Goal: Obtain resource: Obtain resource

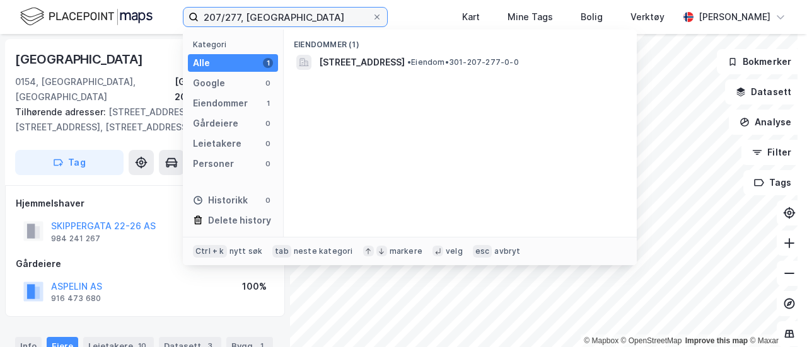
drag, startPoint x: 272, startPoint y: 23, endPoint x: 194, endPoint y: 20, distance: 78.2
click at [194, 20] on label "207/277, [GEOGRAPHIC_DATA]" at bounding box center [285, 17] width 205 height 20
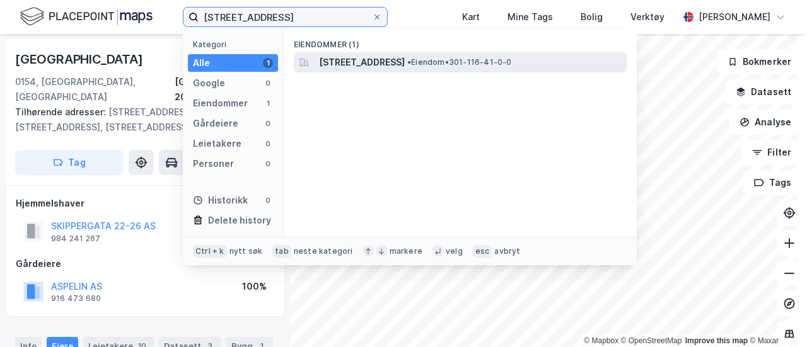
type input "[STREET_ADDRESS]"
click at [349, 59] on span "[STREET_ADDRESS]" at bounding box center [362, 62] width 86 height 15
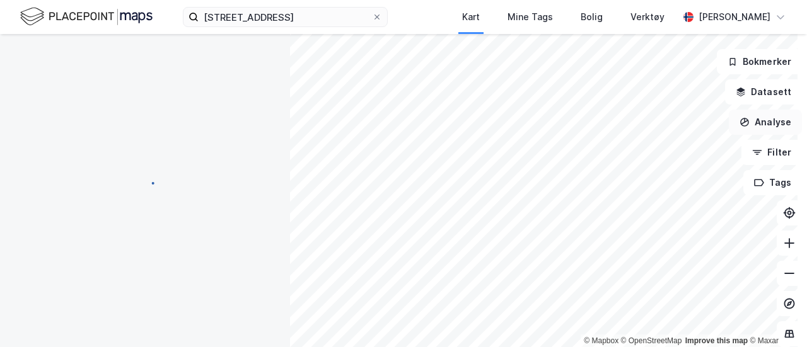
scroll to position [119, 0]
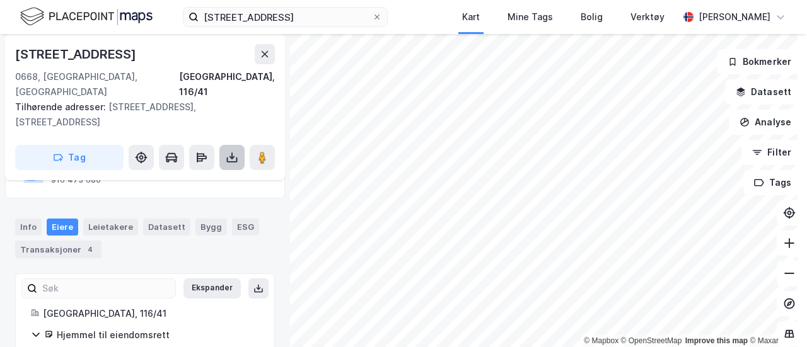
click at [235, 157] on icon at bounding box center [232, 159] width 11 height 5
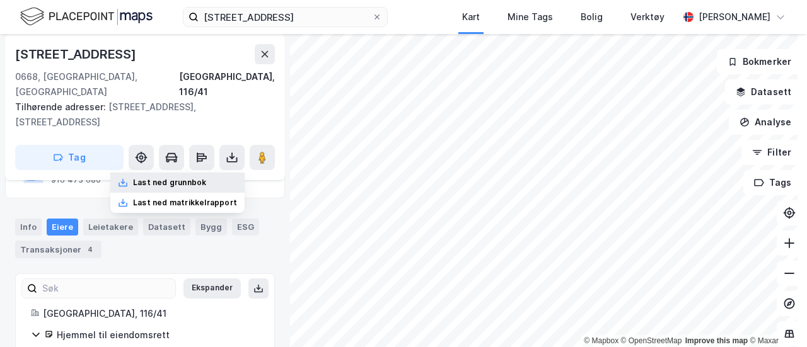
click at [214, 173] on div "Last ned grunnbok" at bounding box center [177, 183] width 134 height 20
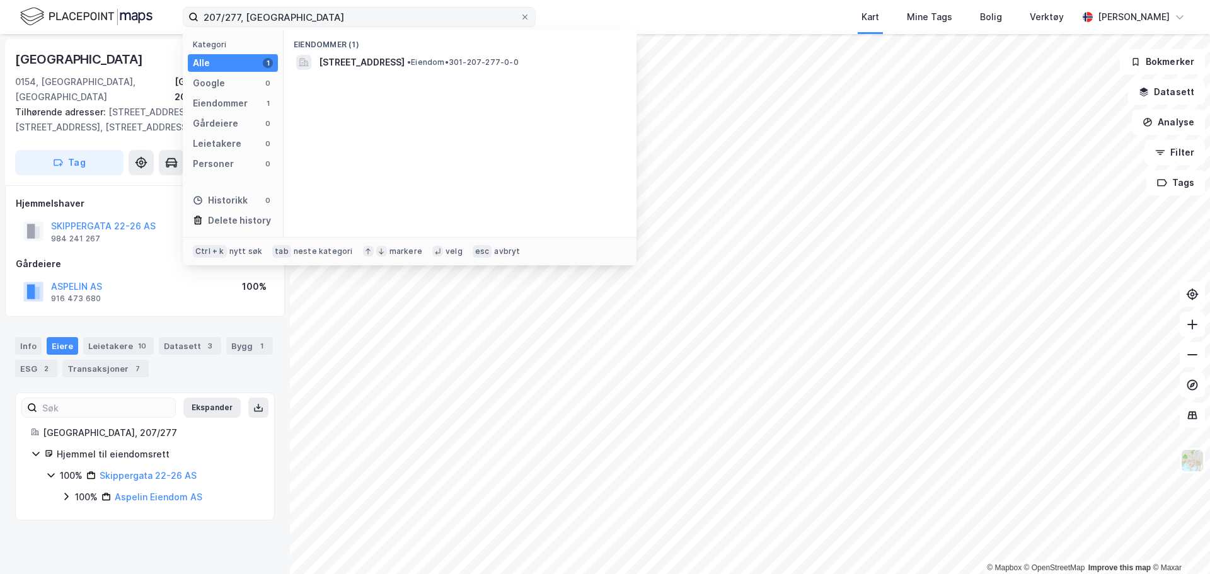
click at [194, 20] on label "207/277, [GEOGRAPHIC_DATA]" at bounding box center [359, 17] width 353 height 20
type input "[STREET_ADDRESS]"
